Goal: Task Accomplishment & Management: Use online tool/utility

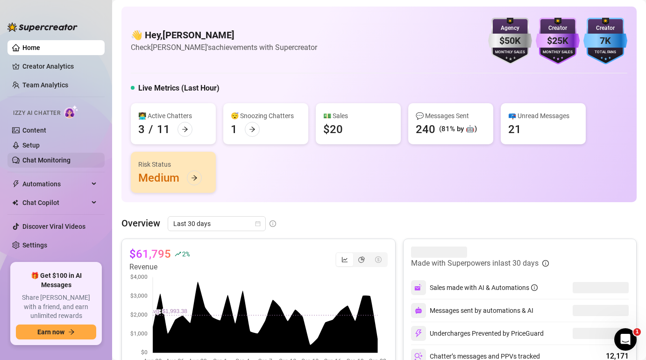
click at [52, 162] on link "Chat Monitoring" at bounding box center [46, 159] width 48 height 7
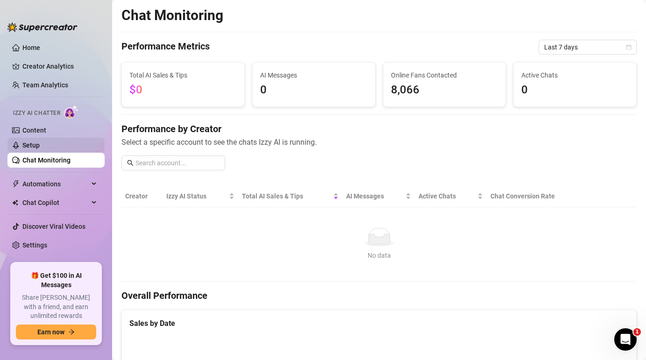
click at [40, 142] on link "Setup" at bounding box center [30, 144] width 17 height 7
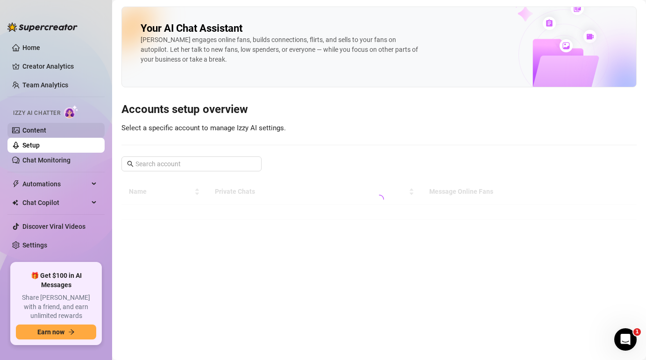
click at [46, 129] on link "Content" at bounding box center [34, 130] width 24 height 7
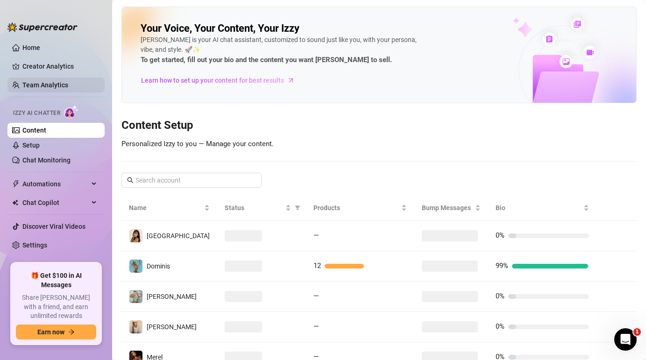
click at [56, 84] on link "Team Analytics" at bounding box center [45, 84] width 46 height 7
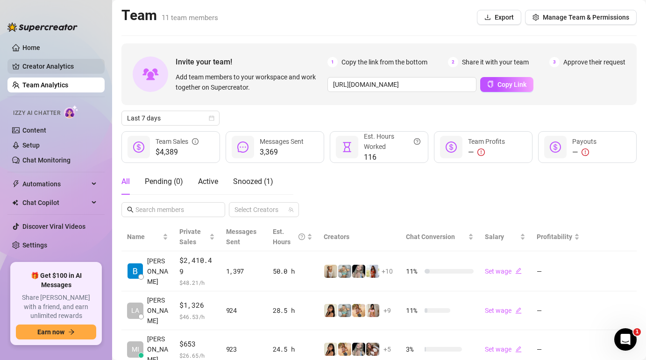
click at [60, 60] on link "Creator Analytics" at bounding box center [59, 66] width 75 height 15
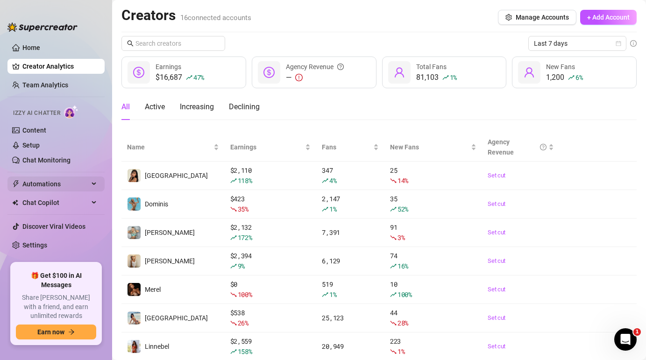
click at [63, 184] on span "Automations" at bounding box center [55, 183] width 66 height 15
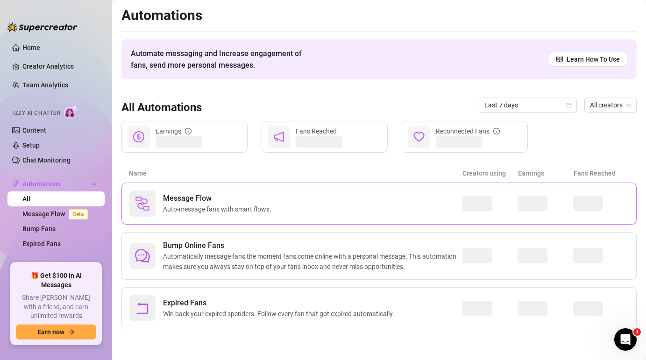
click at [194, 204] on span "Auto-message fans with smart flows." at bounding box center [219, 209] width 112 height 10
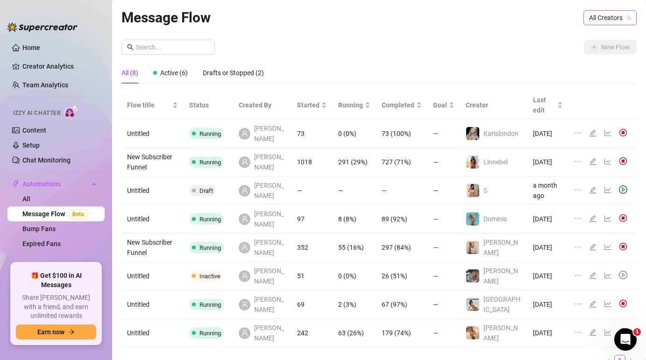
click at [627, 13] on span "All Creators" at bounding box center [610, 18] width 42 height 14
click at [621, 14] on span "All Creators" at bounding box center [610, 18] width 42 height 14
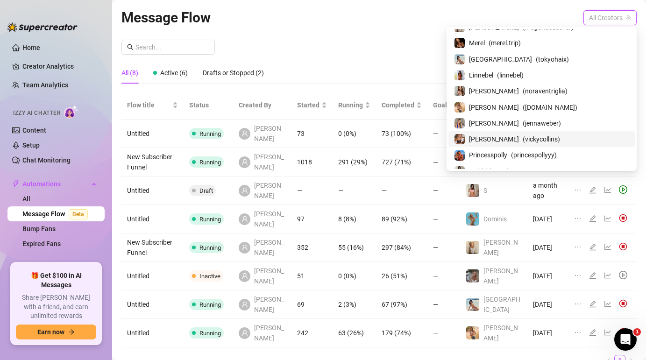
scroll to position [129, 0]
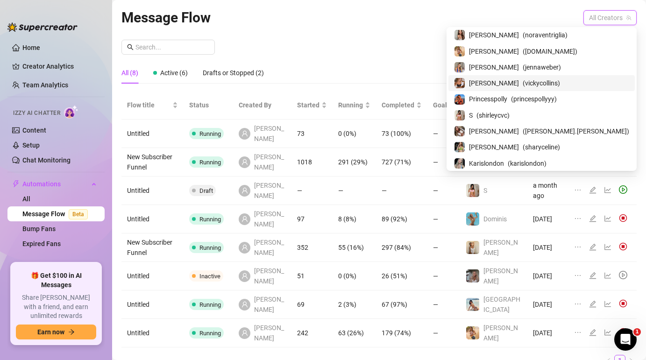
click at [519, 83] on span "[PERSON_NAME]" at bounding box center [494, 83] width 50 height 10
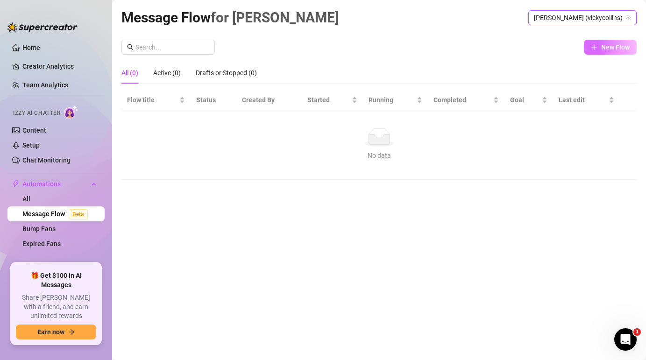
click at [601, 44] on span "New Flow" at bounding box center [615, 46] width 28 height 7
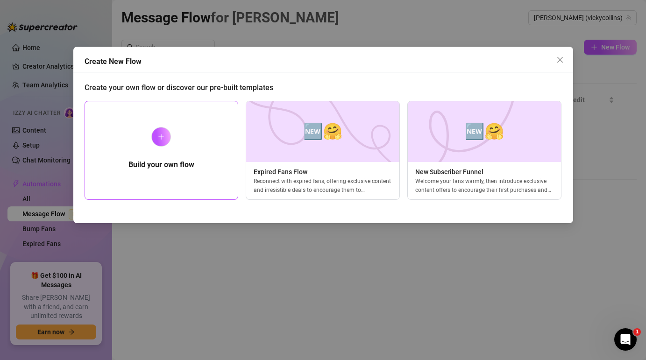
click at [185, 160] on h5 "Build your own flow" at bounding box center [161, 164] width 66 height 11
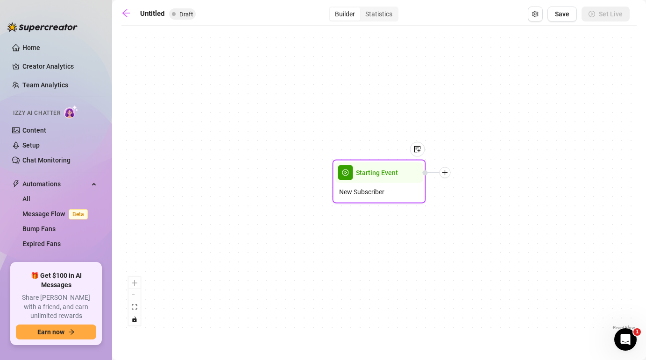
click at [448, 174] on div at bounding box center [444, 172] width 11 height 11
click at [485, 175] on div "Time Delay" at bounding box center [491, 174] width 68 height 16
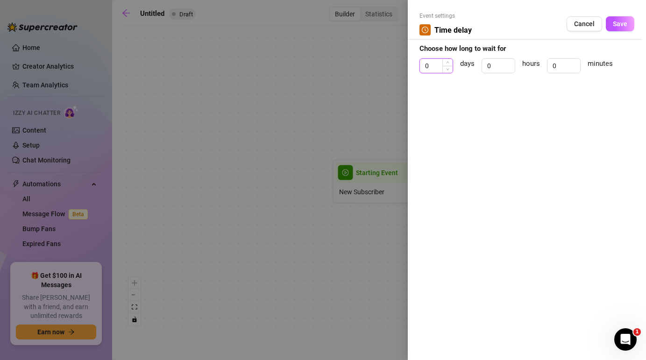
click at [440, 64] on input "0" at bounding box center [436, 66] width 33 height 14
click at [565, 66] on input "0" at bounding box center [563, 66] width 33 height 14
type input "4"
click at [619, 21] on span "Save" at bounding box center [619, 23] width 14 height 7
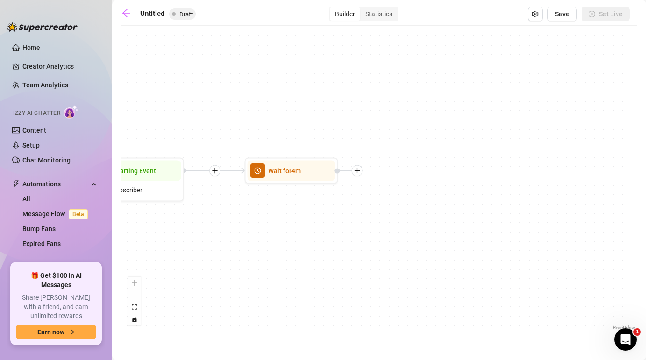
drag, startPoint x: 542, startPoint y: 244, endPoint x: 292, endPoint y: 242, distance: 250.2
click at [292, 241] on div "Wait for 4m Starting Event New Subscriber" at bounding box center [378, 181] width 515 height 302
click at [352, 170] on div at bounding box center [348, 169] width 11 height 11
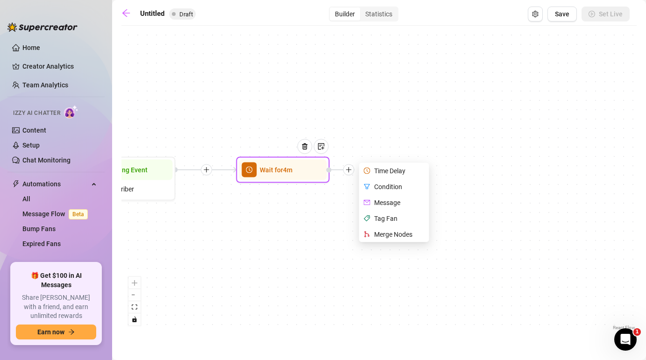
click at [387, 202] on div "Message" at bounding box center [395, 203] width 68 height 16
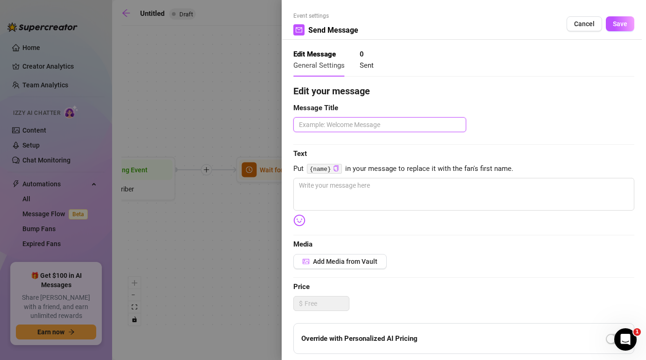
click at [337, 127] on textarea at bounding box center [379, 124] width 173 height 15
type textarea "1"
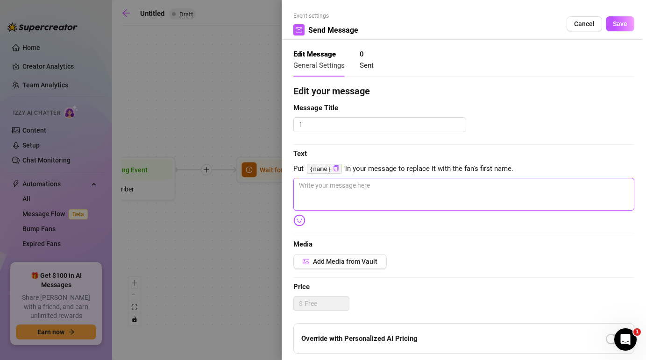
click at [339, 192] on textarea at bounding box center [463, 194] width 341 height 33
paste textarea "i just saw u pop up… i’m [PERSON_NAME]"
type textarea "i just saw u pop up… i’m [PERSON_NAME]"
drag, startPoint x: 387, startPoint y: 187, endPoint x: 395, endPoint y: 186, distance: 9.0
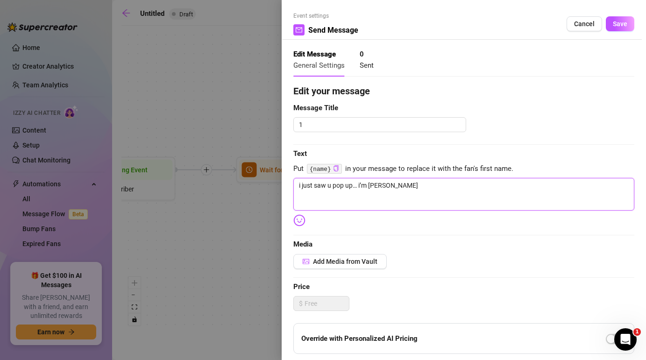
click at [387, 187] on textarea "i just saw u pop up… i’m [PERSON_NAME]" at bounding box center [463, 194] width 341 height 33
click at [395, 186] on textarea "i just saw u pop up… i’m [PERSON_NAME]" at bounding box center [463, 194] width 341 height 33
drag, startPoint x: 389, startPoint y: 187, endPoint x: 284, endPoint y: 178, distance: 105.4
click at [284, 178] on div "Event settings Send Message Cancel Save Edit Message General Settings 0 Sent Ed…" at bounding box center [463, 180] width 364 height 360
paste textarea "omg hey youuu 😍💋"
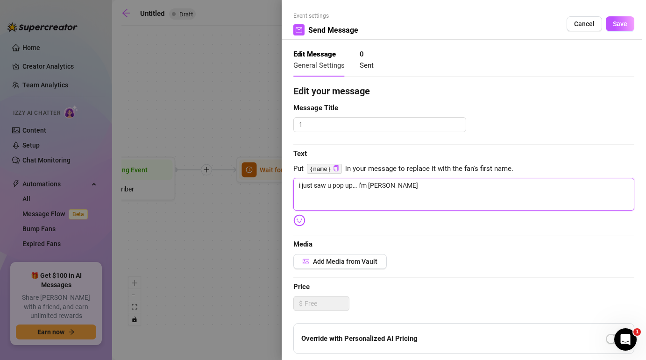
type textarea "omg hey youuu 😍💋"
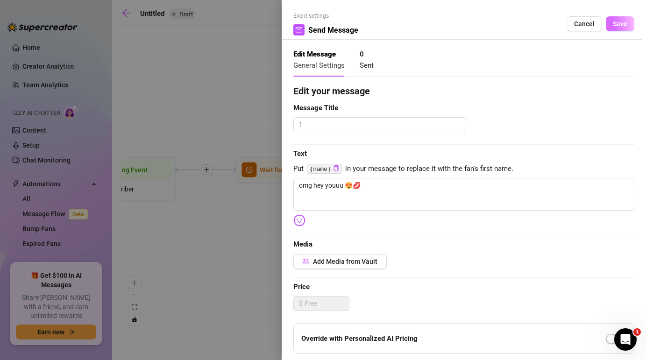
click at [624, 23] on span "Save" at bounding box center [619, 23] width 14 height 7
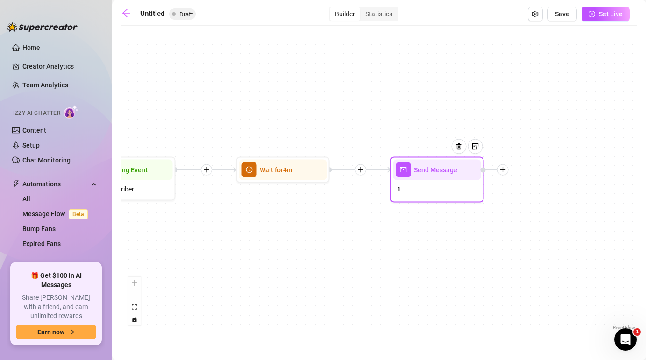
click at [501, 173] on icon "plus" at bounding box center [503, 170] width 7 height 7
click at [535, 204] on div "Message" at bounding box center [549, 203] width 68 height 16
type textarea "Write your message here"
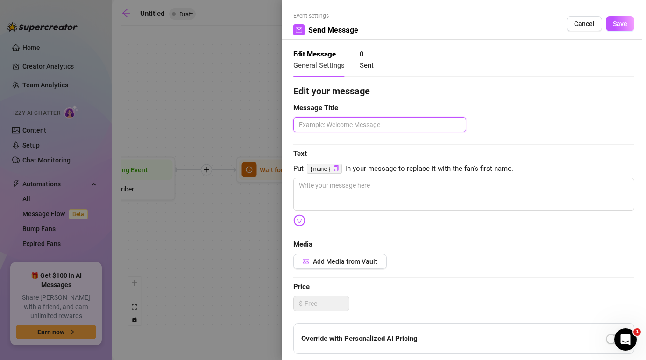
click at [363, 127] on textarea at bounding box center [379, 124] width 173 height 15
type textarea "2"
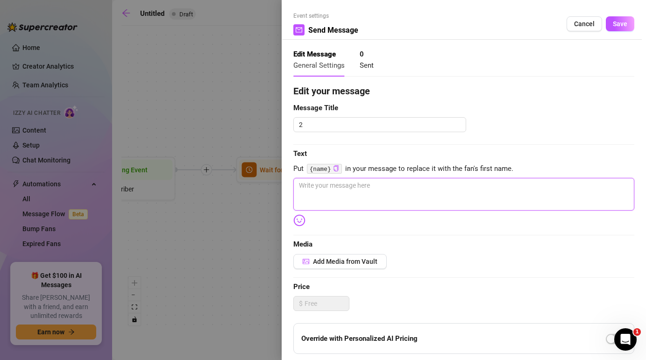
click at [354, 198] on textarea at bounding box center [463, 194] width 341 height 33
paste textarea "i just saw u pop up… i’m [PERSON_NAME] btw 💕"
type textarea "i just saw u pop up… i’m [PERSON_NAME] btw 💕"
drag, startPoint x: 396, startPoint y: 186, endPoint x: 389, endPoint y: 186, distance: 7.5
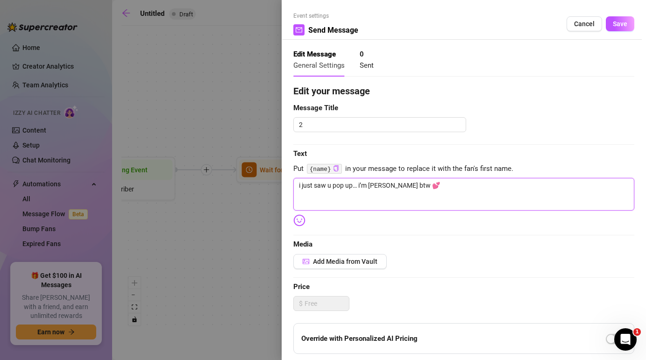
click at [389, 186] on textarea "i just saw u pop up… i’m [PERSON_NAME] btw 💕" at bounding box center [463, 194] width 341 height 33
type textarea "i just saw u pop up… i’m [PERSON_NAME] b 💕"
type textarea "i just saw u pop up… i’m [PERSON_NAME] 💕"
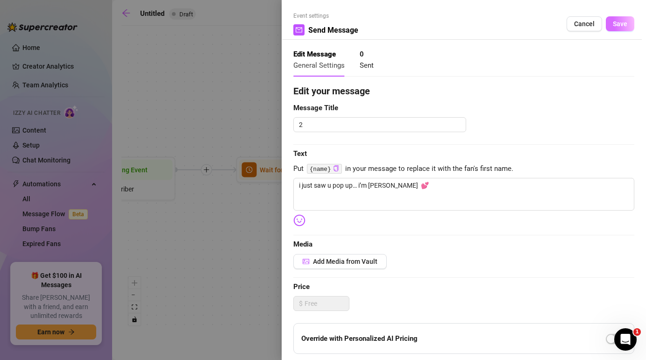
click at [622, 27] on span "Save" at bounding box center [619, 23] width 14 height 7
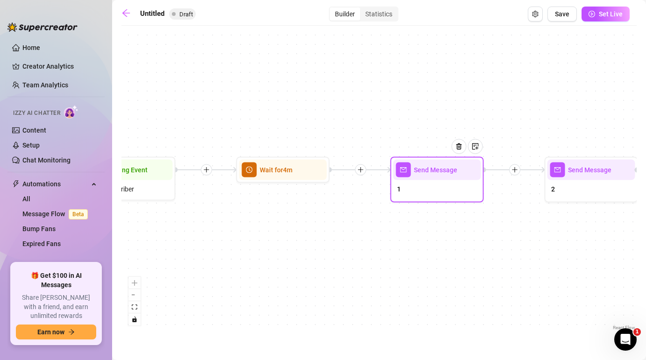
click at [429, 177] on div "Send Message" at bounding box center [437, 170] width 88 height 21
type textarea "omg hey youuu 😍💋"
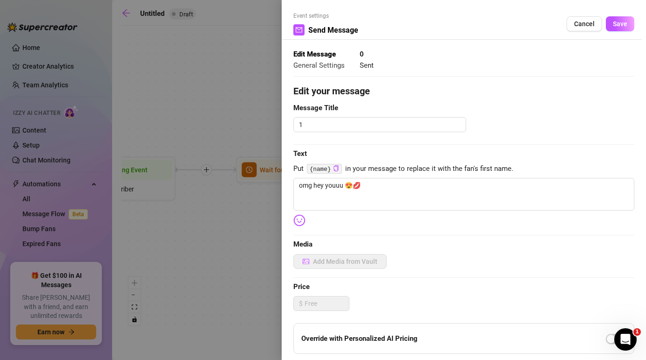
click at [429, 177] on div at bounding box center [323, 180] width 646 height 360
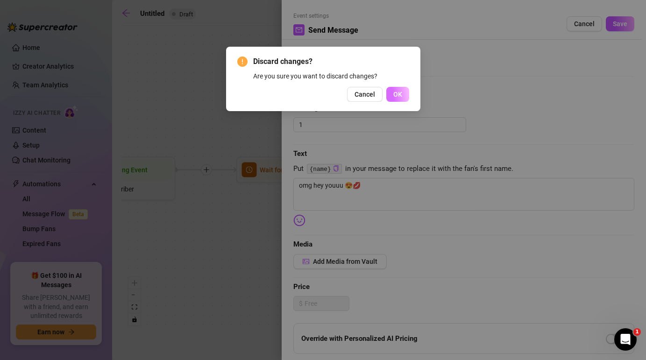
click at [388, 100] on button "OK" at bounding box center [397, 94] width 23 height 15
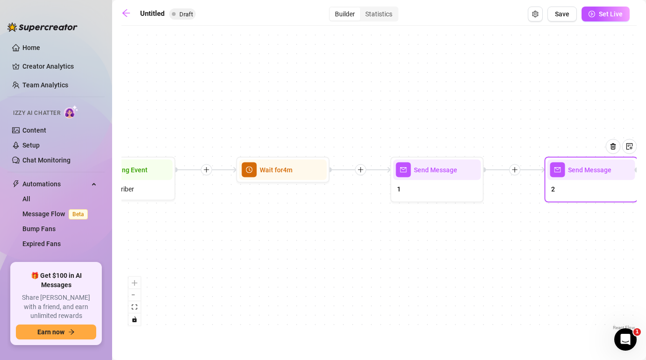
click at [573, 189] on div "2" at bounding box center [591, 190] width 88 height 20
type textarea "i just saw u pop up… i’m [PERSON_NAME] 💕"
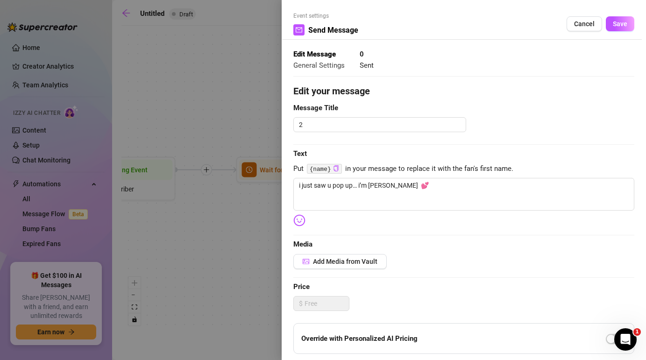
click at [573, 189] on div at bounding box center [323, 180] width 646 height 360
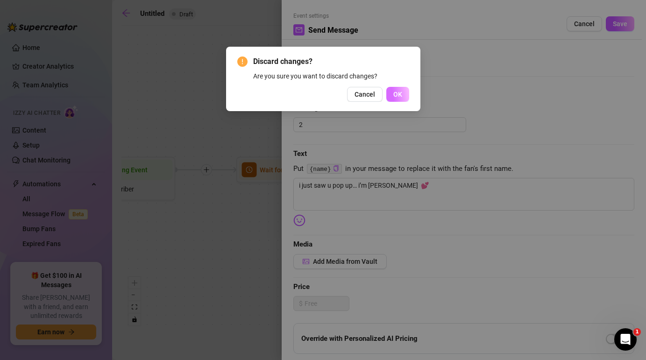
click at [399, 91] on span "OK" at bounding box center [397, 94] width 9 height 7
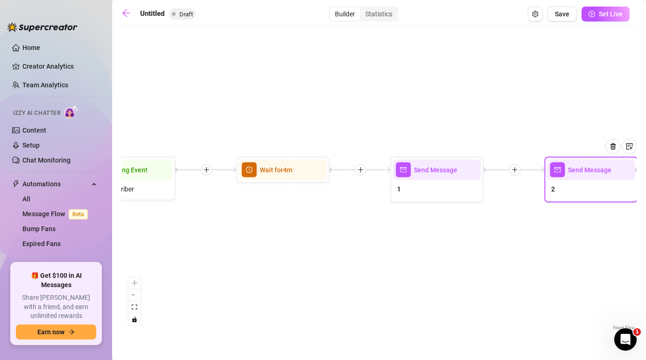
click at [560, 183] on div "2" at bounding box center [591, 190] width 88 height 20
type textarea "i just saw u pop up… i’m [PERSON_NAME] 💕"
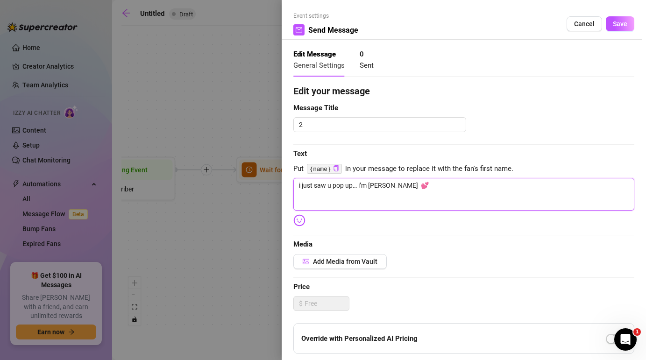
drag, startPoint x: 414, startPoint y: 190, endPoint x: 260, endPoint y: 190, distance: 154.1
click at [260, 190] on div "Event settings Send Message Cancel Save Edit Message General Settings 0 Sent Ed…" at bounding box center [323, 180] width 646 height 360
paste textarea "hey babe… how are you rn? 😘"
type textarea "hey babe… how are you rn? 😘"
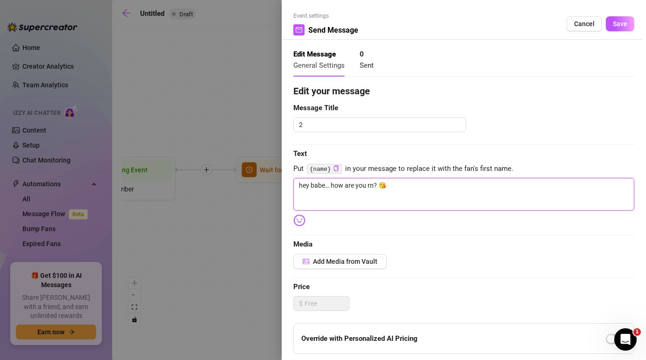
drag, startPoint x: 329, startPoint y: 185, endPoint x: 242, endPoint y: 172, distance: 87.8
click at [242, 172] on div "Event settings Send Message Cancel Save Edit Message General Settings 0 Sent Ed…" at bounding box center [323, 180] width 646 height 360
type textarea "how are you rn? 😘"
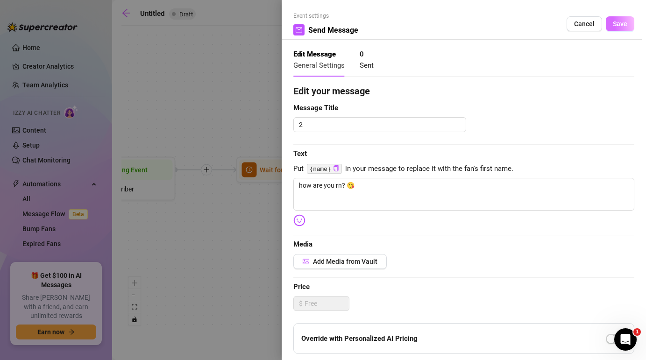
click at [619, 23] on span "Save" at bounding box center [619, 23] width 14 height 7
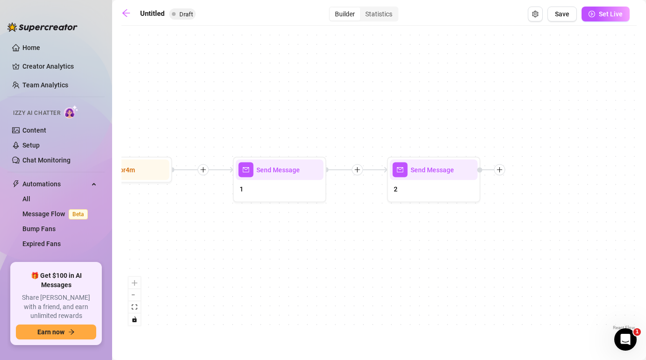
drag, startPoint x: 552, startPoint y: 232, endPoint x: 407, endPoint y: 231, distance: 145.2
click at [407, 231] on div "Send Message 2 Send Message 1 Wait for 4m Starting Event New Subscriber" at bounding box center [378, 181] width 515 height 302
click at [502, 169] on div at bounding box center [498, 169] width 11 height 11
click at [499, 169] on icon "plus" at bounding box center [499, 169] width 7 height 7
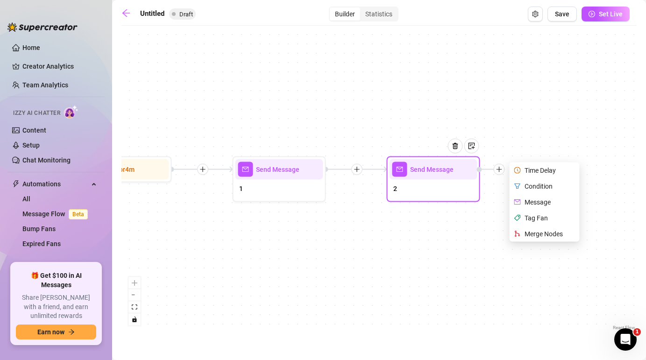
click at [533, 198] on div "Message" at bounding box center [545, 202] width 68 height 16
type textarea "Write your message here"
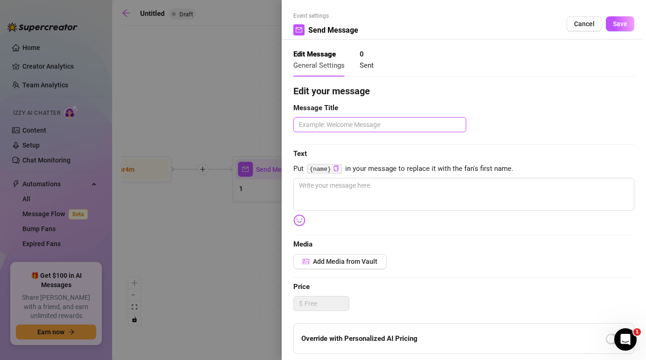
click at [382, 127] on textarea at bounding box center [379, 124] width 173 height 15
type textarea "3"
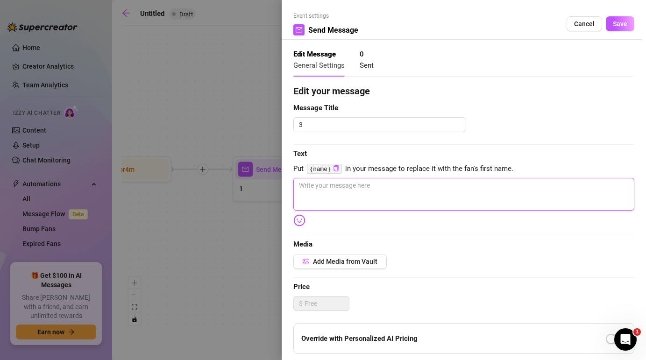
click at [354, 191] on textarea at bounding box center [463, 194] width 341 height 33
paste textarea "btw… i dropped a lil free pic for u 💌"
type textarea "btw… i dropped a lil free pic for u 💌"
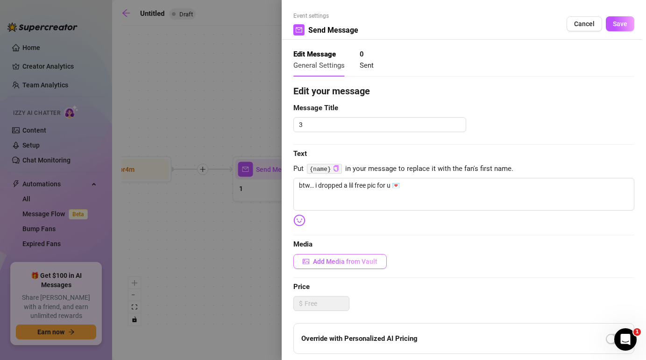
click at [344, 262] on span "Add Media from Vault" at bounding box center [345, 261] width 64 height 7
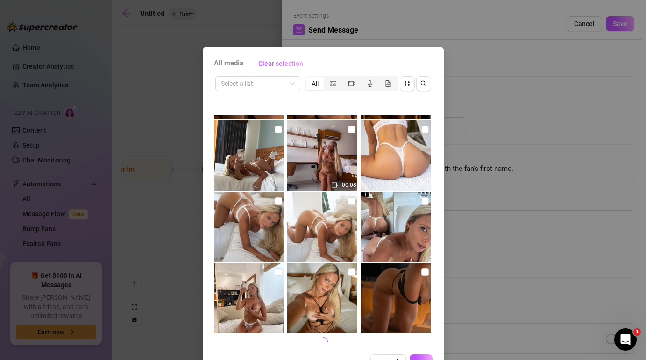
scroll to position [350, 0]
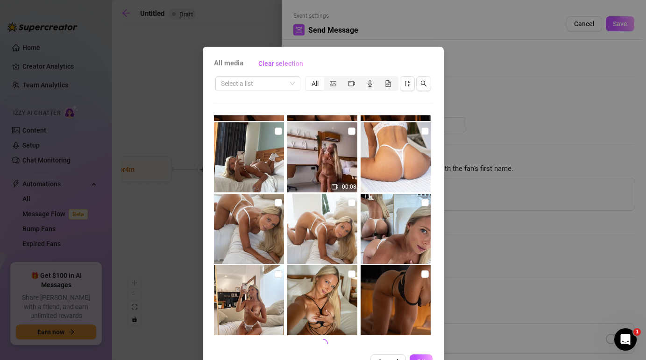
click at [408, 234] on img at bounding box center [395, 229] width 70 height 70
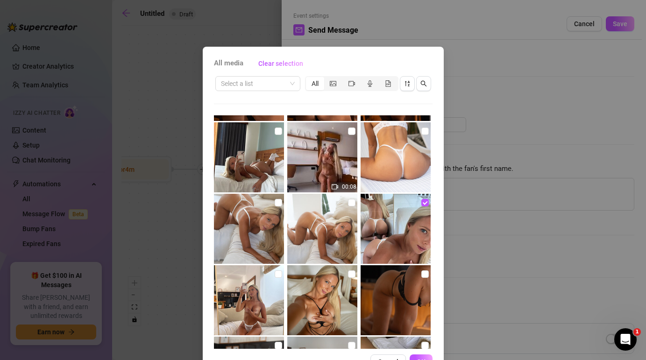
click at [409, 229] on img at bounding box center [395, 229] width 70 height 70
checkbox input "false"
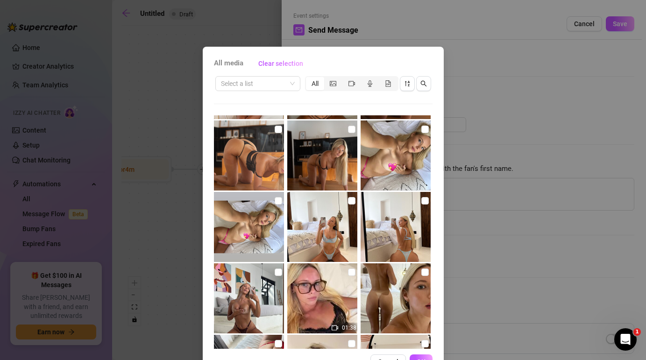
scroll to position [564, 0]
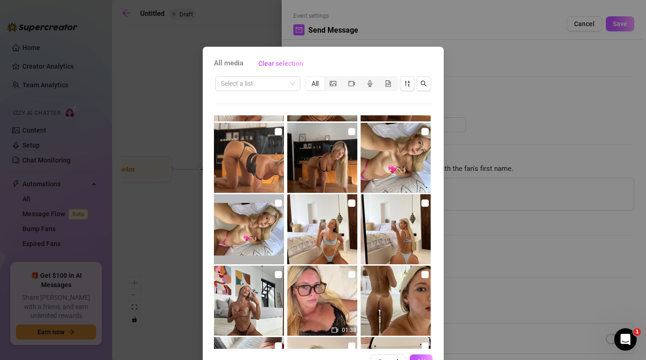
click at [343, 211] on img at bounding box center [322, 229] width 70 height 70
checkbox input "true"
click at [422, 211] on img at bounding box center [395, 229] width 70 height 70
checkbox input "true"
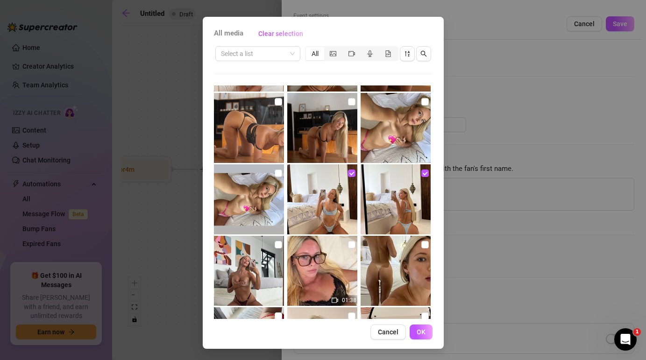
scroll to position [29, 0]
click at [419, 333] on span "OK" at bounding box center [420, 332] width 9 height 7
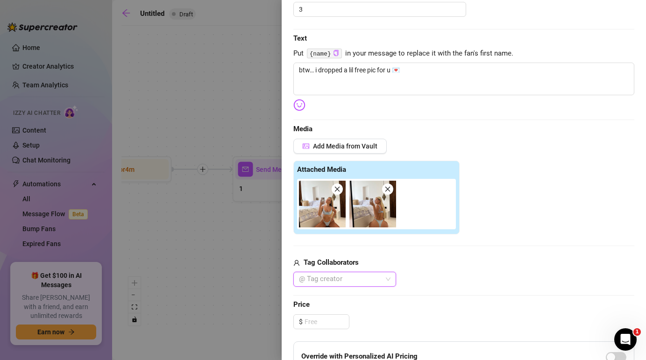
scroll to position [116, 0]
click at [376, 71] on textarea "btw… i dropped a lil free pic for u 💌" at bounding box center [463, 78] width 341 height 33
type textarea "btw… i dropped a lil free pics for u 💌"
drag, startPoint x: 355, startPoint y: 71, endPoint x: 350, endPoint y: 71, distance: 5.6
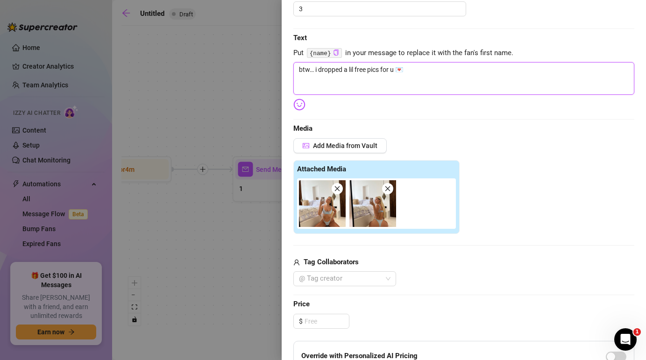
click at [350, 71] on textarea "btw… i dropped a lil free pics for u 💌" at bounding box center [463, 78] width 341 height 33
type textarea "btw… i dropped a free pics for u 💌"
type textarea "btw… i dropped afree pics for u 💌"
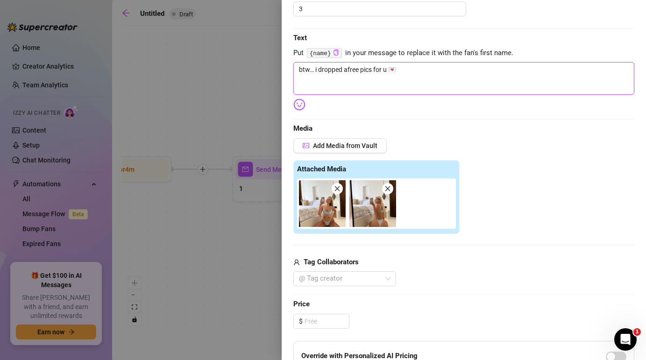
type textarea "btw… i dropped free pics for u 💌"
type textarea "btw… i dropped sfree pics for u 💌"
type textarea "btw… i dropped sofree pics for u 💌"
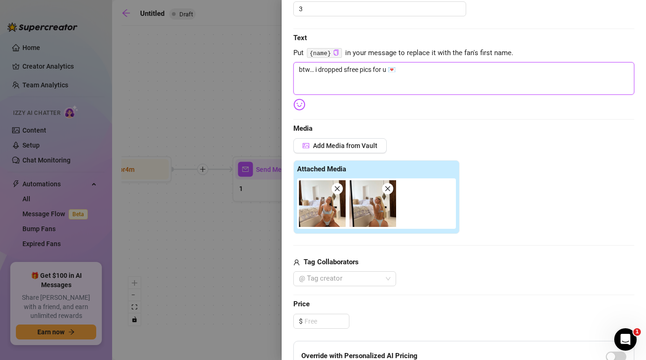
type textarea "btw… i dropped sofree pics for u 💌"
type textarea "btw… i dropped somfree pics for u 💌"
type textarea "btw… i dropped somefree pics for u 💌"
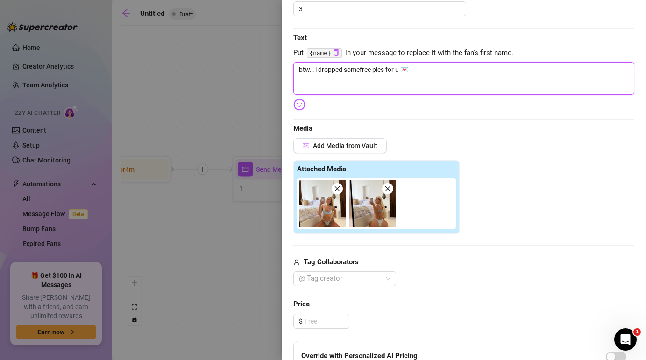
type textarea "btw… i dropped some free pics for u 💌"
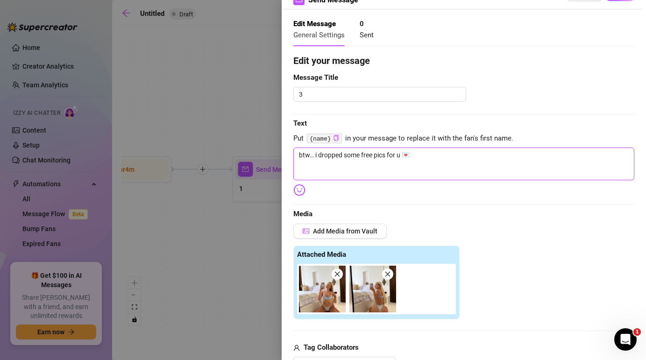
scroll to position [0, 0]
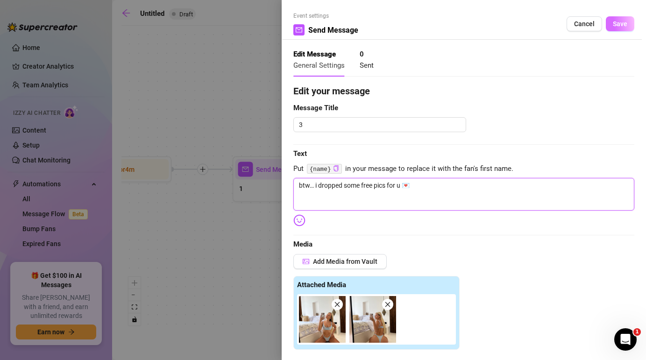
type textarea "btw… i dropped some free pics for u 💌"
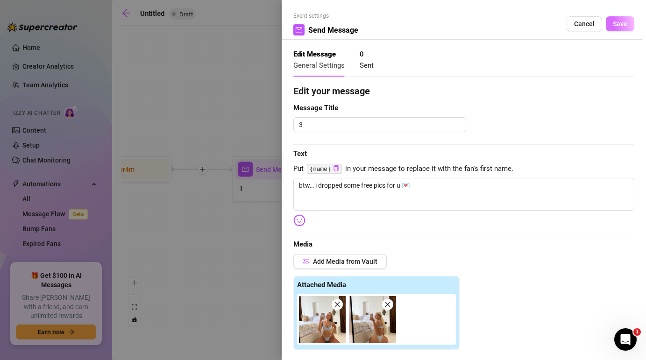
click at [615, 27] on span "Save" at bounding box center [619, 23] width 14 height 7
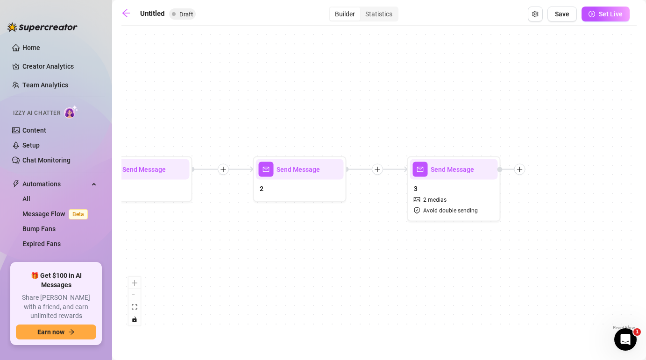
drag, startPoint x: 503, startPoint y: 236, endPoint x: 319, endPoint y: 236, distance: 183.5
click at [319, 236] on div "Send Message 3 2 medias Avoid double sending Send Message 2 Send Message 1 Wait…" at bounding box center [378, 181] width 515 height 302
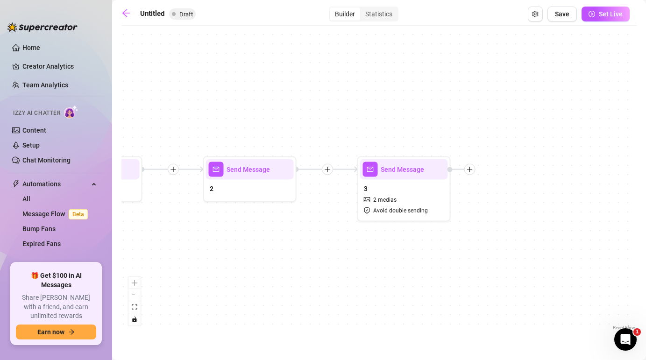
click at [472, 169] on icon "plus" at bounding box center [469, 169] width 7 height 7
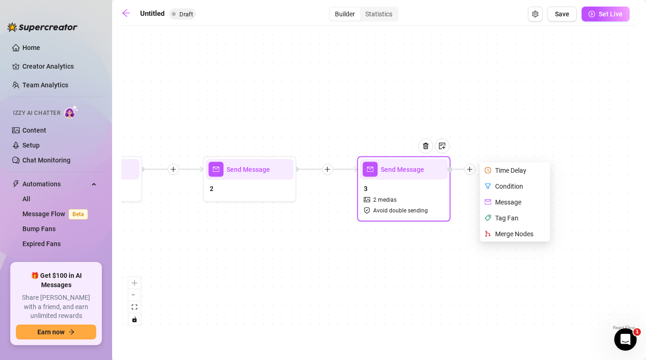
click at [505, 172] on div "Time Delay" at bounding box center [516, 170] width 68 height 16
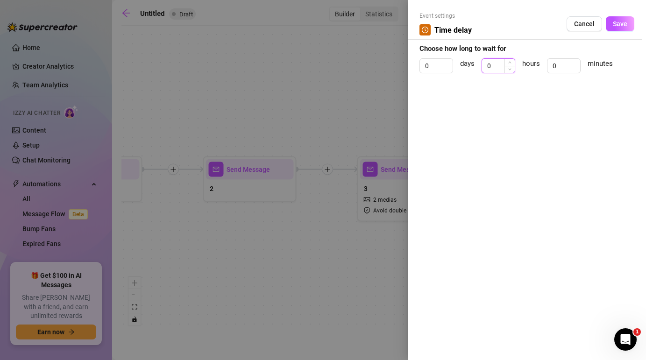
click at [493, 68] on input "0" at bounding box center [498, 66] width 33 height 14
click at [436, 66] on input "0" at bounding box center [436, 66] width 33 height 14
click at [494, 62] on input at bounding box center [498, 66] width 33 height 14
type input "12"
click at [561, 65] on input "0" at bounding box center [563, 66] width 33 height 14
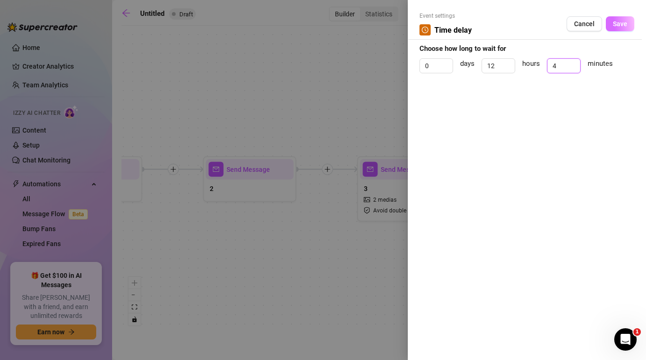
type input "4"
click at [615, 21] on span "Save" at bounding box center [619, 23] width 14 height 7
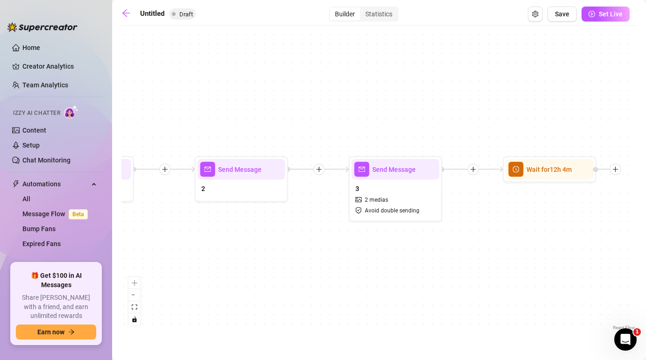
drag, startPoint x: 575, startPoint y: 216, endPoint x: 476, endPoint y: 216, distance: 99.4
click at [476, 216] on div "Wait for 12h 4m Send Message 3 2 medias Avoid double sending Send Message 2 Sen…" at bounding box center [378, 181] width 515 height 302
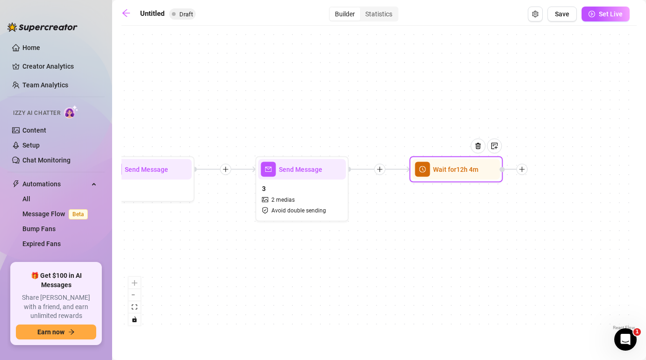
click at [521, 172] on icon "plus" at bounding box center [522, 169] width 7 height 7
click at [554, 203] on div "Message" at bounding box center [568, 202] width 68 height 16
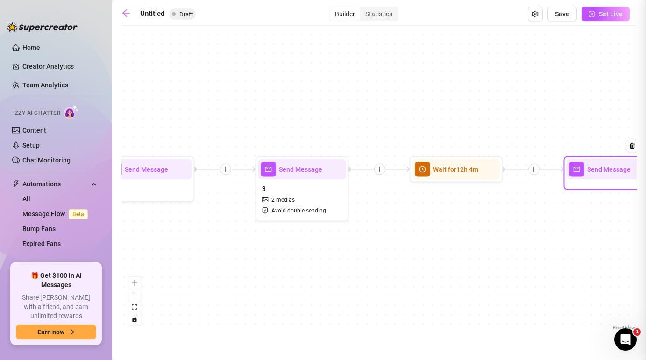
type textarea "Write your message here"
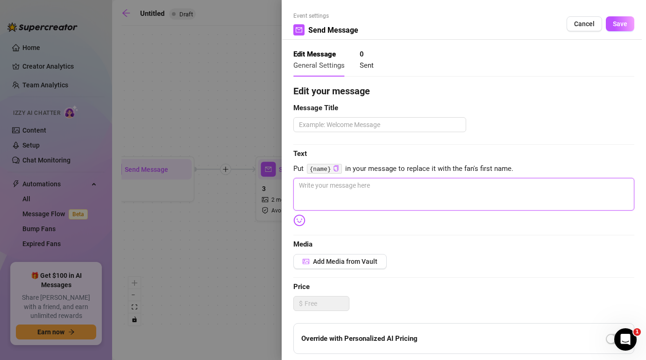
click at [401, 194] on textarea at bounding box center [463, 194] width 341 height 33
paste textarea "if u’re serious about me 😈💎"
type textarea "if u’re serious about me 😈💎"
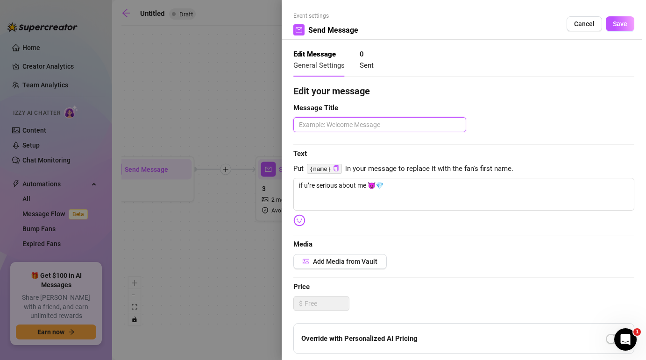
click at [364, 127] on textarea at bounding box center [379, 124] width 173 height 15
type textarea "4"
click at [613, 21] on span "Save" at bounding box center [619, 23] width 14 height 7
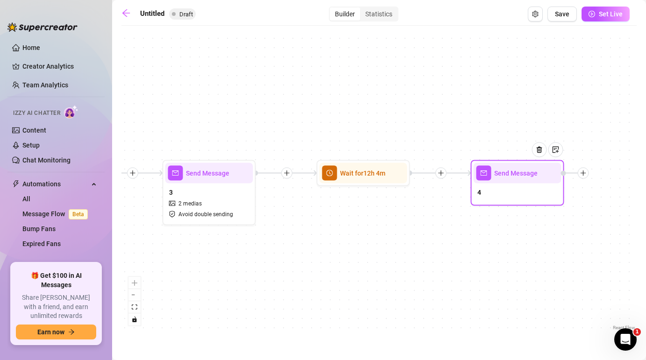
drag, startPoint x: 545, startPoint y: 251, endPoint x: 288, endPoint y: 264, distance: 258.0
click at [288, 264] on div "Send Message 4 Wait for 12h 4m Send Message 3 2 medias Avoid double sending Sen…" at bounding box center [378, 181] width 515 height 302
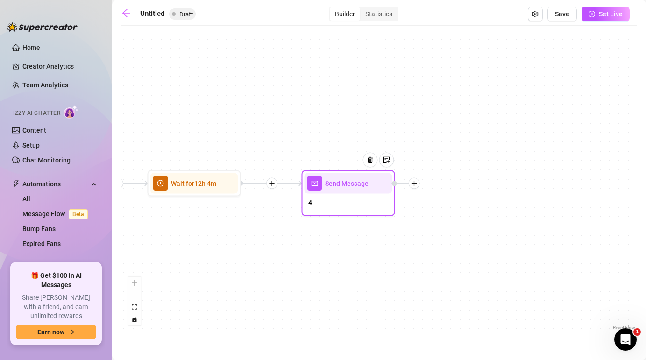
click at [414, 181] on icon "plus" at bounding box center [414, 183] width 7 height 7
click at [459, 216] on div "Message" at bounding box center [460, 216] width 68 height 16
type textarea "Write your message here"
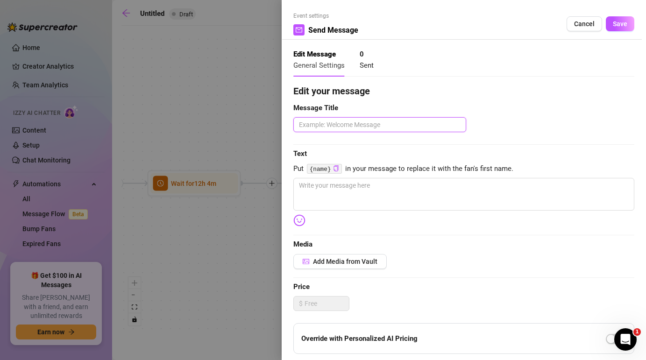
click at [340, 127] on textarea at bounding box center [379, 124] width 173 height 15
type textarea "3"
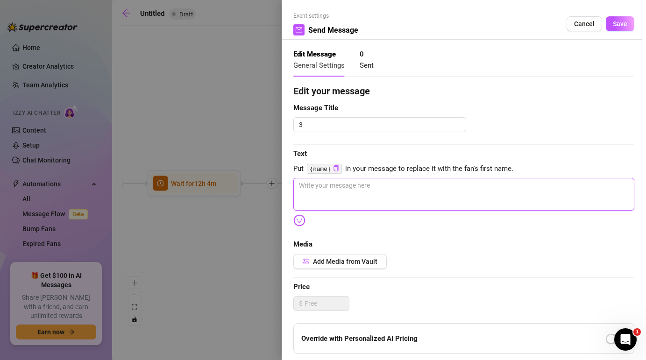
click at [335, 190] on textarea at bounding box center [463, 194] width 341 height 33
paste textarea "join my VIP CLUB — one time tip €99 for lifetime access 🕊️ unlimited chat, priv…"
type textarea "join my VIP CLUB — one time tip €99 for lifetime access 🕊️ unlimited chat, priv…"
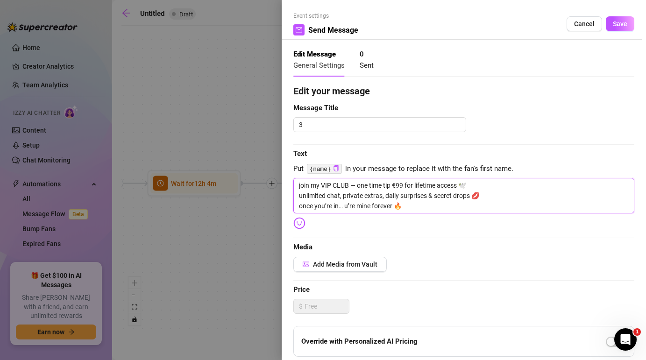
click at [356, 186] on textarea "join my VIP CLUB — one time tip €99 for lifetime access 🕊️ unlimited chat, priv…" at bounding box center [463, 195] width 341 height 35
type textarea "join my VIP CLUB one time tip €99 for lifetime access 🕊️ unlimited chat, privat…"
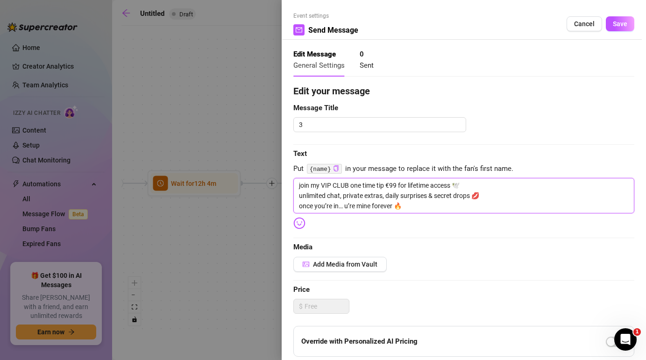
type textarea "join my VIP CLUB one time tip €99 for lifetime access 🕊️ unlimited chat, privat…"
click at [299, 183] on textarea "join my VIP CLUB one time tip €99 for lifetime access 🕊️ unlimited chat, privat…" at bounding box center [463, 195] width 341 height 35
type textarea "join my VIP CLUB one time tip €99 for lifetime access 🕊️ unlimited chat, privat…"
click at [336, 168] on icon "copy" at bounding box center [336, 168] width 6 height 6
click at [299, 185] on textarea "join my VIP CLUB one time tip €99 for lifetime access 🕊️ unlimited chat, privat…" at bounding box center [463, 195] width 341 height 35
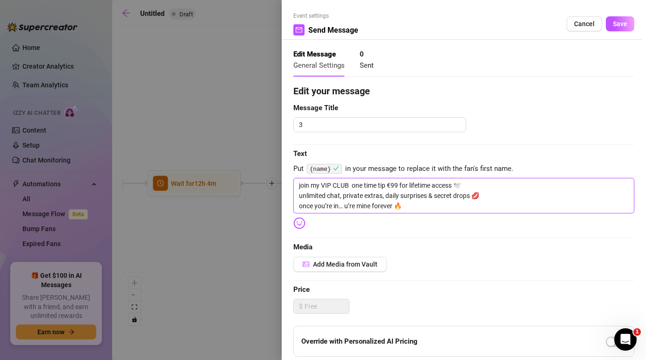
paste textarea "{name}"
type textarea "{name}join my VIP CLUB one time tip €99 for lifetime access 🕊️ unlimited chat, …"
type textarea "{name} join my VIP CLUB one time tip €99 for lifetime access 🕊️ unlimited chat,…"
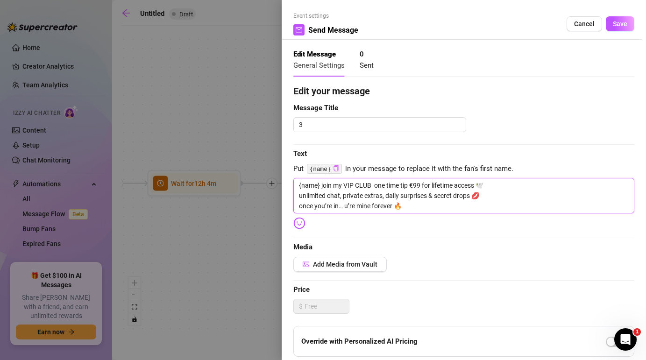
click at [485, 182] on textarea "{name} join my VIP CLUB one time tip €99 for lifetime access 🕊️ unlimited chat,…" at bounding box center [463, 195] width 341 height 35
type textarea "{name} join my VIP CLUB one time tip €99 for lifetime access unlimited chat, pr…"
click at [485, 197] on textarea "{name} join my VIP CLUB one time tip €99 for lifetime access unlimited chat, pr…" at bounding box center [463, 195] width 341 height 35
type textarea "{name} join my VIP CLUB one time tip €99 for lifetime access unlimited chat, pr…"
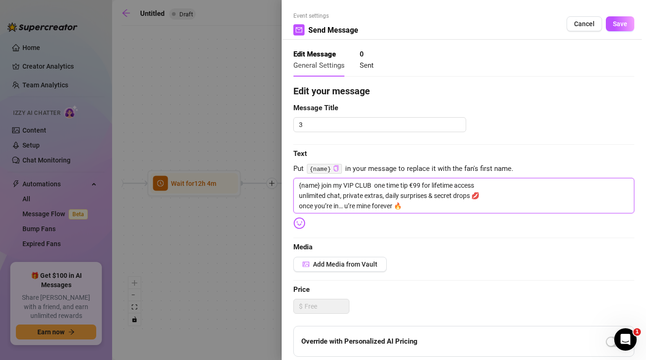
type textarea "{name} join my VIP CLUB one time tip €99 for lifetime access unlimited chat, pr…"
drag, startPoint x: 406, startPoint y: 208, endPoint x: 293, endPoint y: 205, distance: 113.0
click at [293, 205] on textarea "{name} join my VIP CLUB one time tip €99 for lifetime access unlimited chat, pr…" at bounding box center [463, 195] width 341 height 35
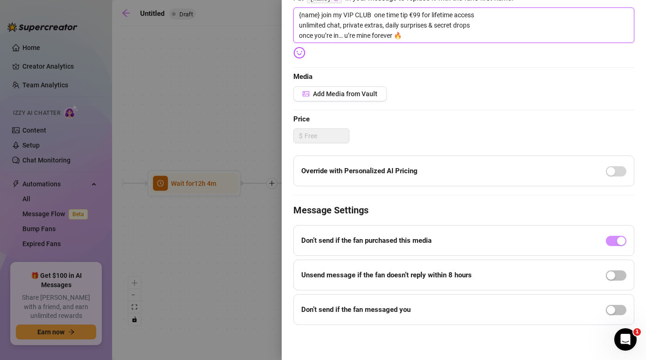
type textarea "{name} join my VIP CLUB one time tip €99 for lifetime access unlimited chat, pr…"
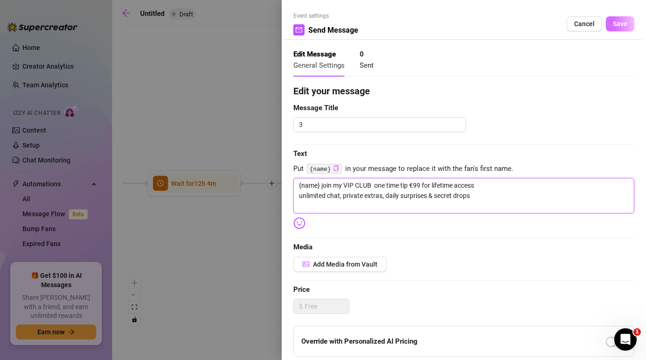
type textarea "{name} join my VIP CLUB one time tip €99 for lifetime access unlimited chat, pr…"
click at [615, 26] on span "Save" at bounding box center [619, 23] width 14 height 7
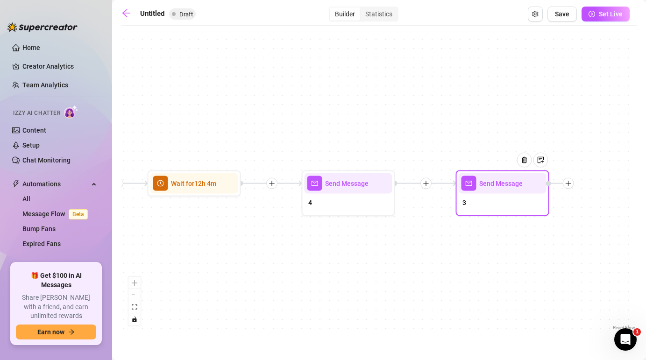
click at [570, 186] on div at bounding box center [568, 183] width 11 height 11
click at [599, 183] on div "Time Delay" at bounding box center [614, 184] width 68 height 16
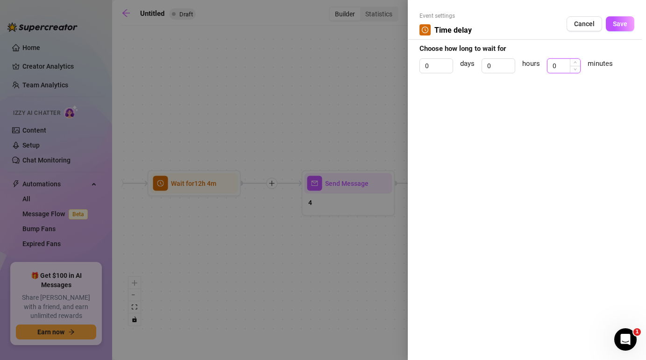
click at [557, 64] on input "0" at bounding box center [563, 66] width 33 height 14
type input "2"
click at [619, 28] on button "Save" at bounding box center [619, 23] width 28 height 15
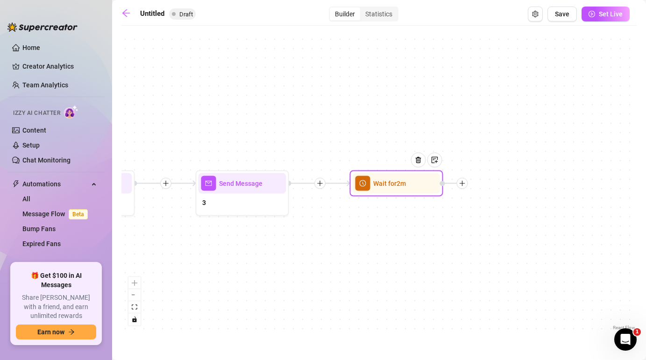
drag, startPoint x: 559, startPoint y: 284, endPoint x: 281, endPoint y: 282, distance: 278.2
click at [279, 283] on div "Wait for 2m Send Message 3 Send Message 4 Wait for 12h 4m Send Message 3 2 medi…" at bounding box center [378, 181] width 515 height 302
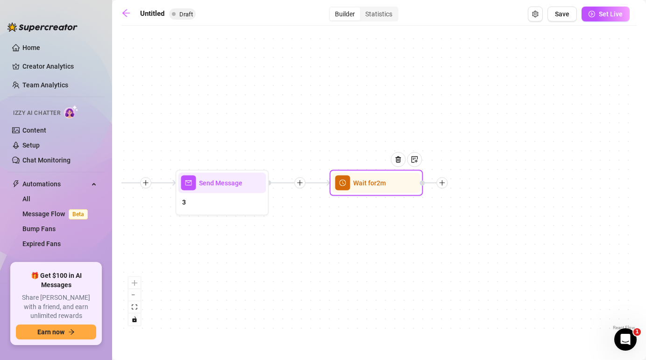
click at [446, 185] on div at bounding box center [441, 182] width 11 height 11
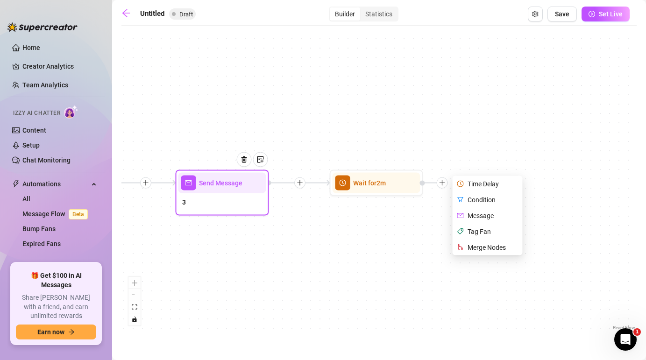
click at [235, 211] on div "3" at bounding box center [222, 203] width 88 height 20
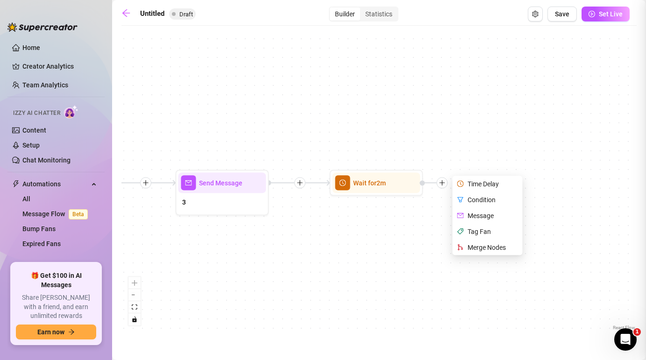
type textarea "{name} join my VIP CLUB one time tip €99 for lifetime access unlimited chat, pr…"
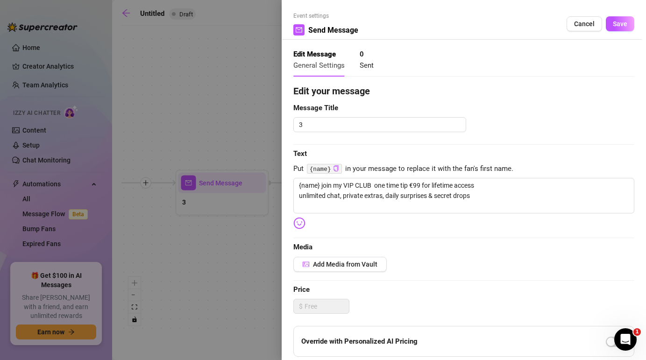
click at [229, 118] on div at bounding box center [323, 180] width 646 height 360
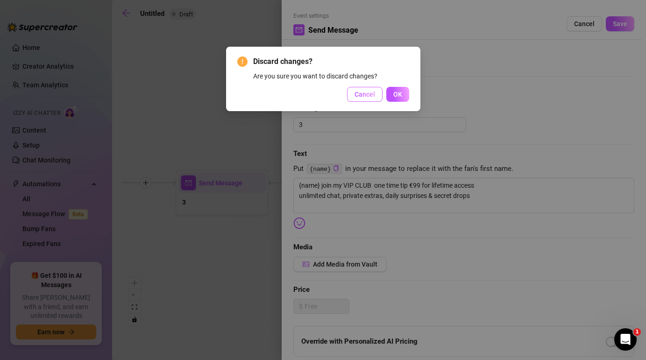
click at [380, 91] on button "Cancel" at bounding box center [364, 94] width 35 height 15
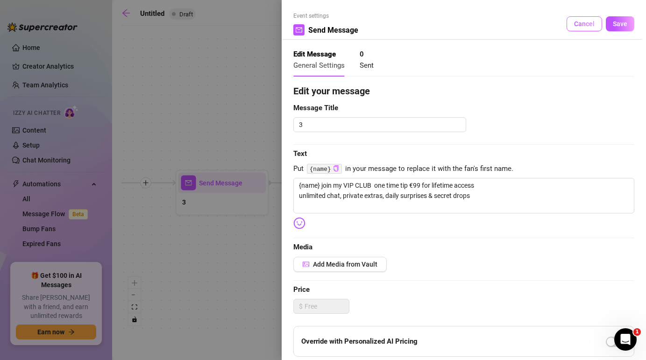
click at [588, 21] on span "Cancel" at bounding box center [584, 23] width 21 height 7
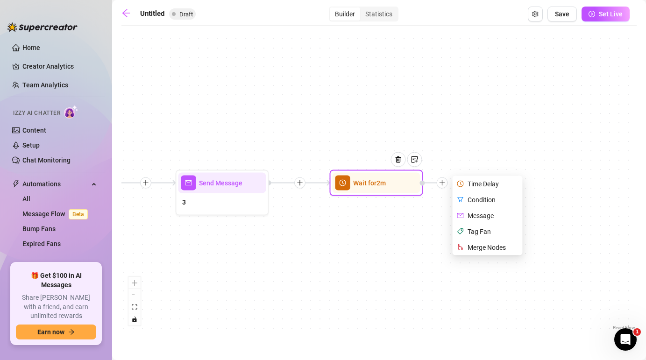
click at [479, 216] on div "Message" at bounding box center [488, 216] width 68 height 16
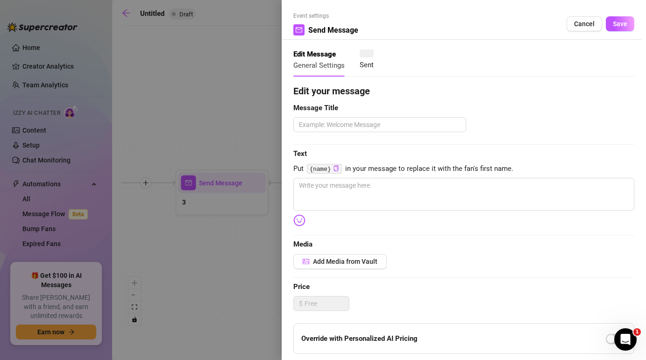
type textarea "Write your message here"
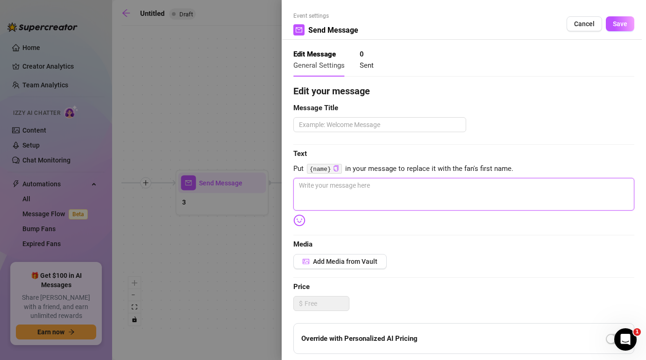
click at [311, 210] on textarea at bounding box center [463, 194] width 341 height 33
paste textarea "once you’re in… u’re mine forever 🔥"
type textarea "once you’re in… u’re mine forever 🔥"
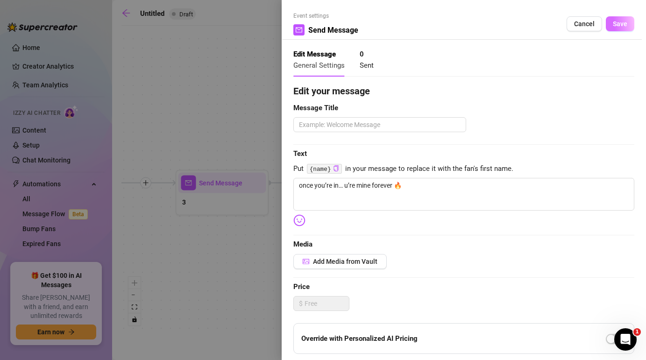
click at [617, 28] on button "Save" at bounding box center [619, 23] width 28 height 15
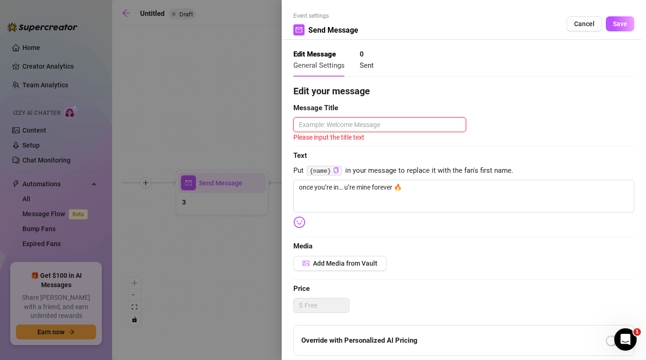
click at [429, 128] on textarea at bounding box center [379, 124] width 173 height 15
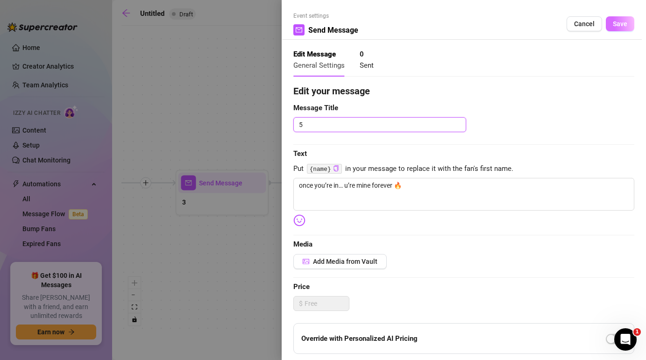
type textarea "5"
click at [619, 21] on span "Save" at bounding box center [619, 23] width 14 height 7
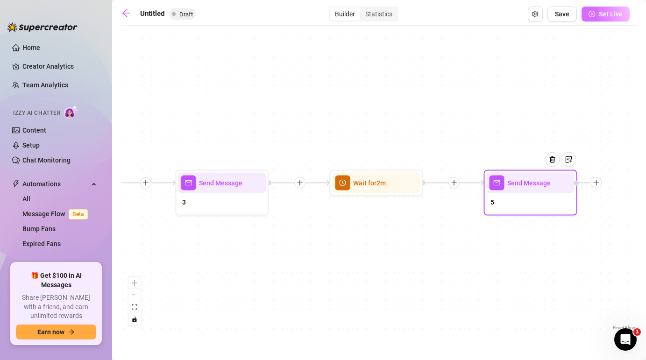
click at [612, 14] on span "Set Live" at bounding box center [610, 13] width 24 height 7
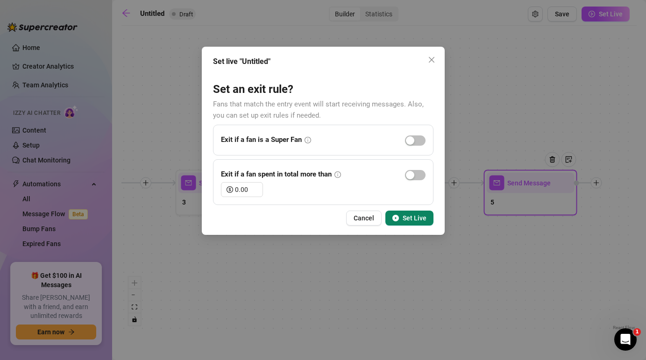
click at [419, 214] on span "Set Live" at bounding box center [414, 217] width 24 height 7
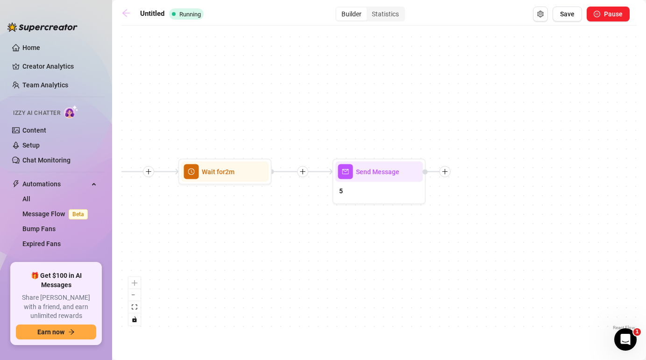
click at [126, 11] on icon "arrow-left" at bounding box center [125, 12] width 9 height 9
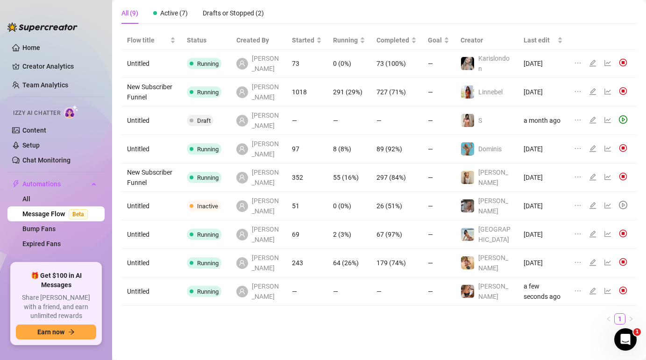
scroll to position [59, 0]
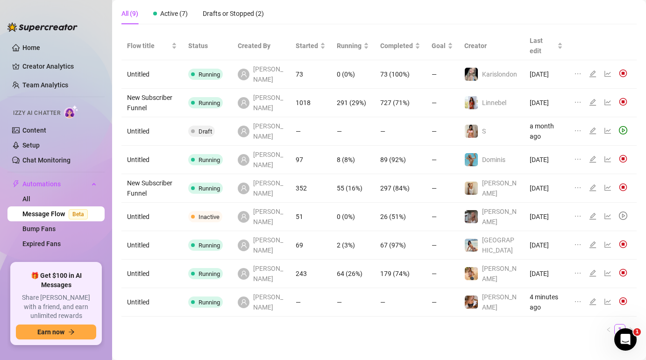
click at [11, 13] on div at bounding box center [42, 22] width 70 height 28
